Goal: Navigation & Orientation: Find specific page/section

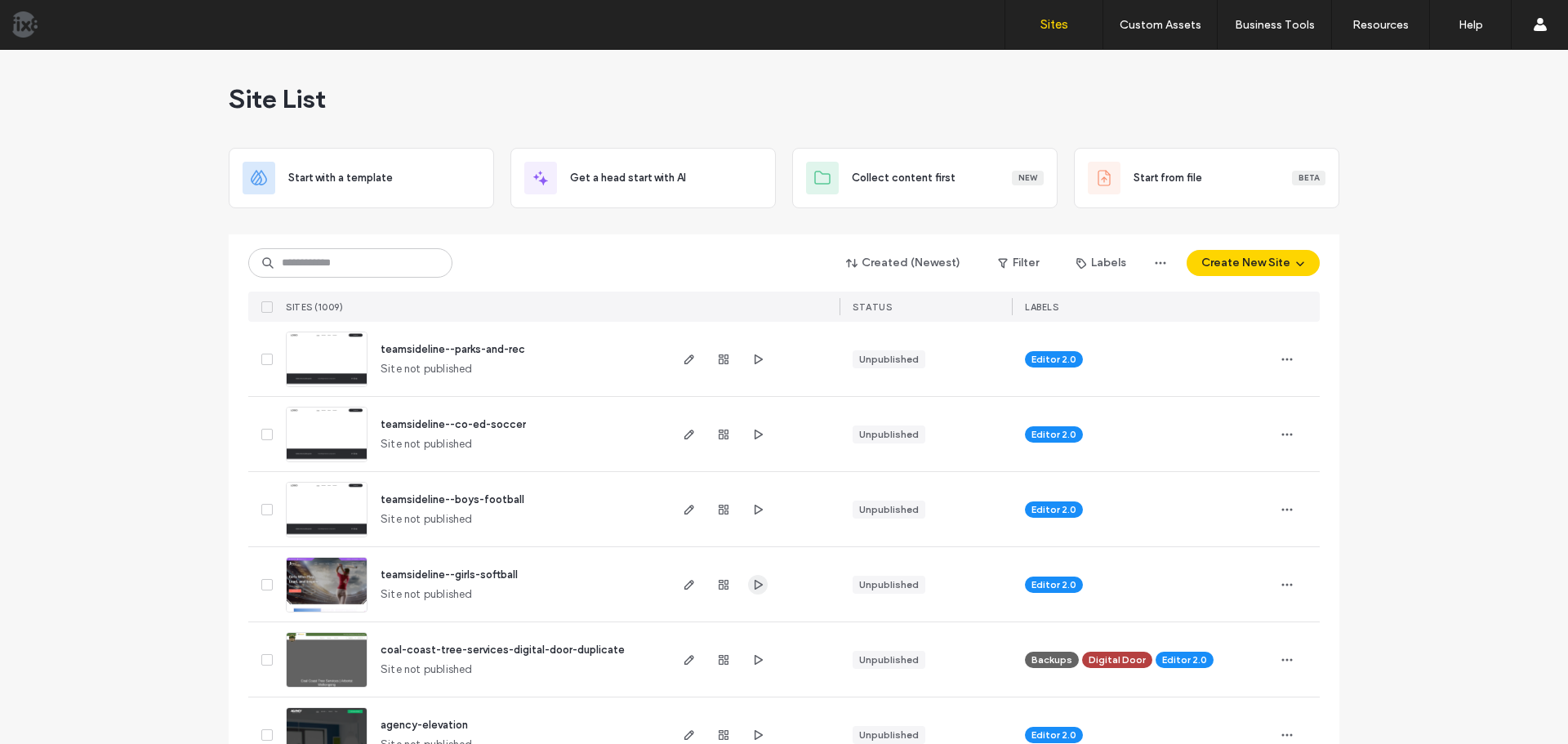
click at [755, 583] on use "button" at bounding box center [758, 584] width 8 height 10
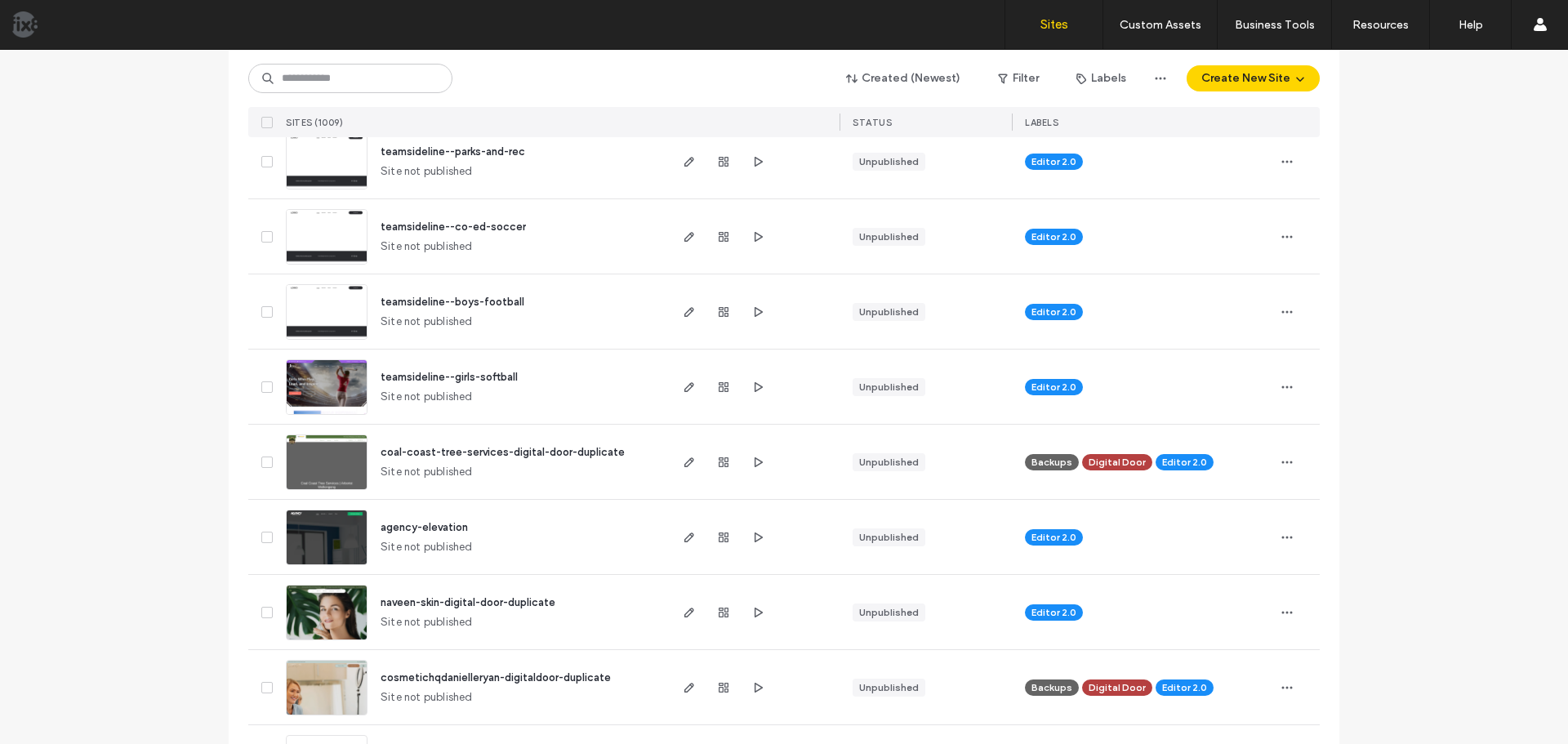
scroll to position [245, 0]
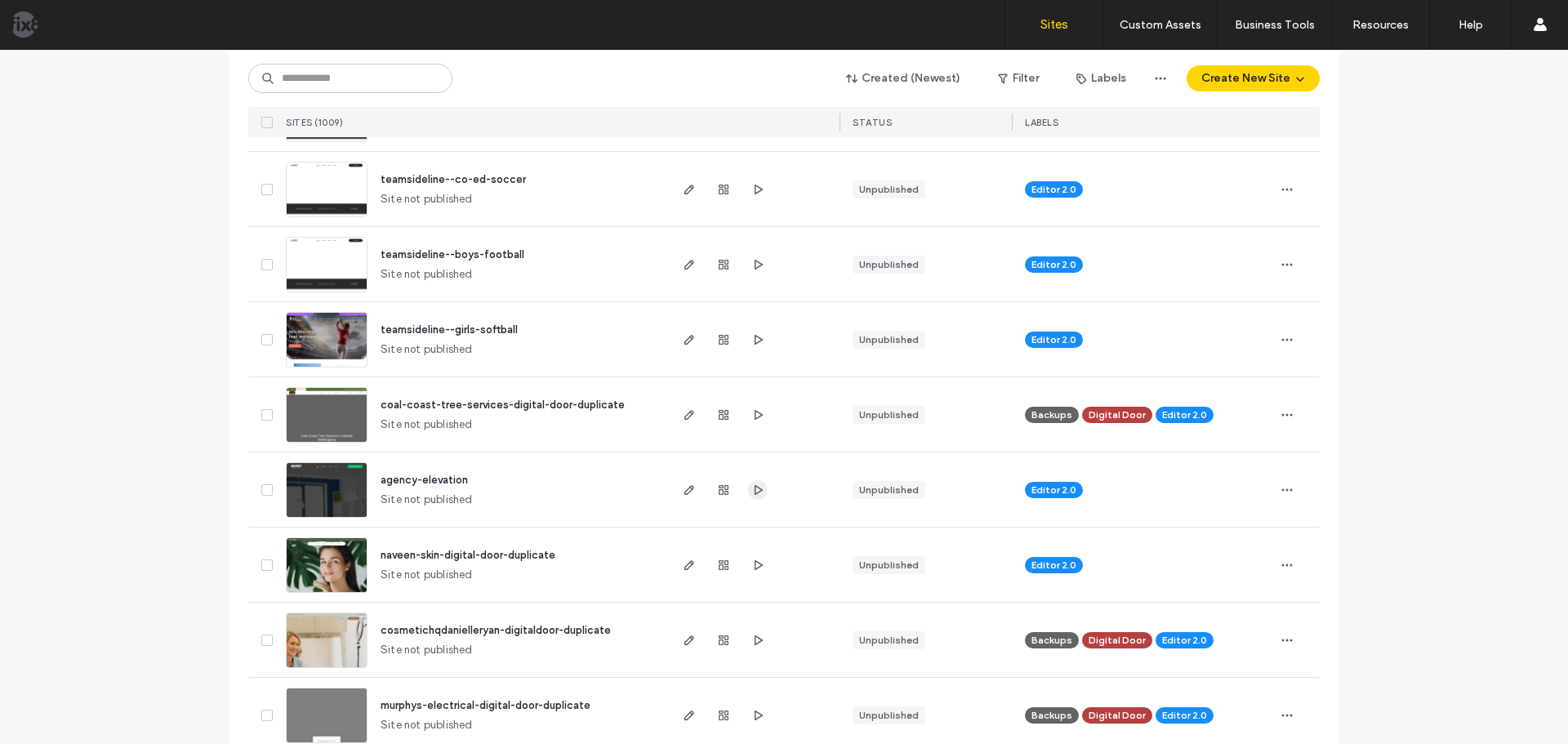
click at [752, 490] on icon "button" at bounding box center [758, 490] width 13 height 13
click at [330, 468] on img at bounding box center [327, 518] width 80 height 111
